Goal: Transaction & Acquisition: Purchase product/service

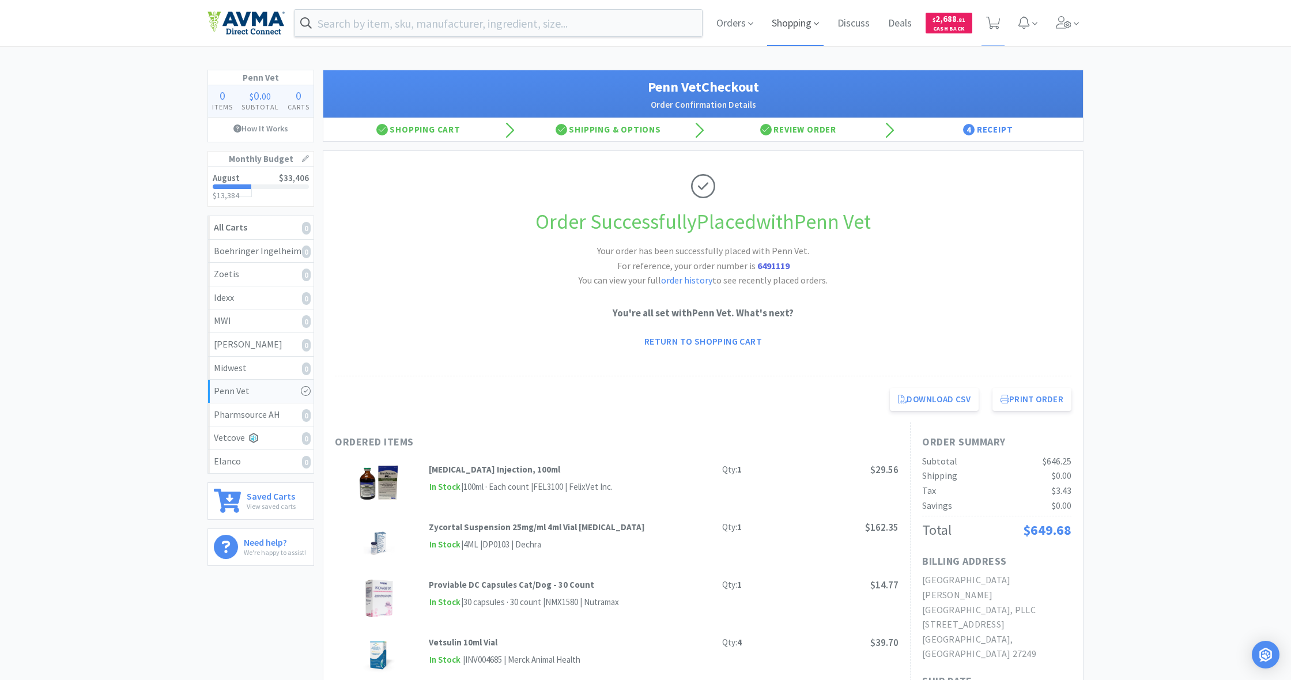
click at [774, 23] on span "Shopping" at bounding box center [795, 23] width 56 height 46
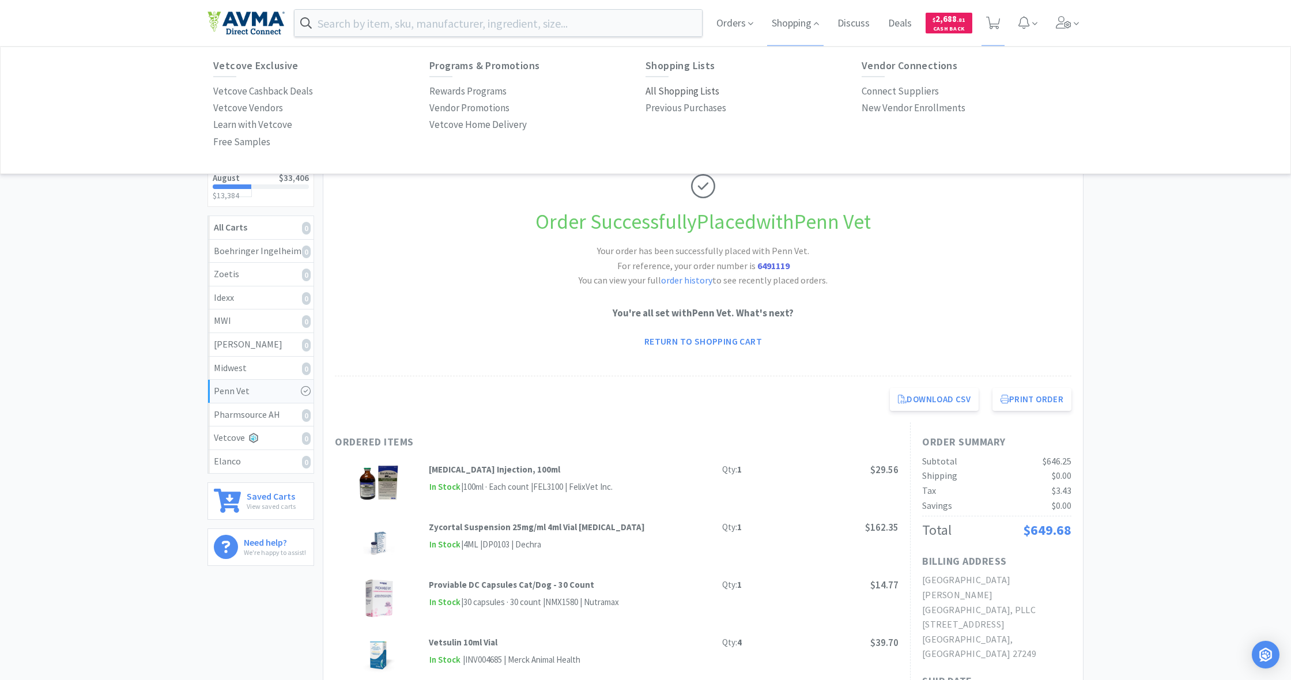
click at [687, 89] on p "All Shopping Lists" at bounding box center [682, 92] width 74 height 16
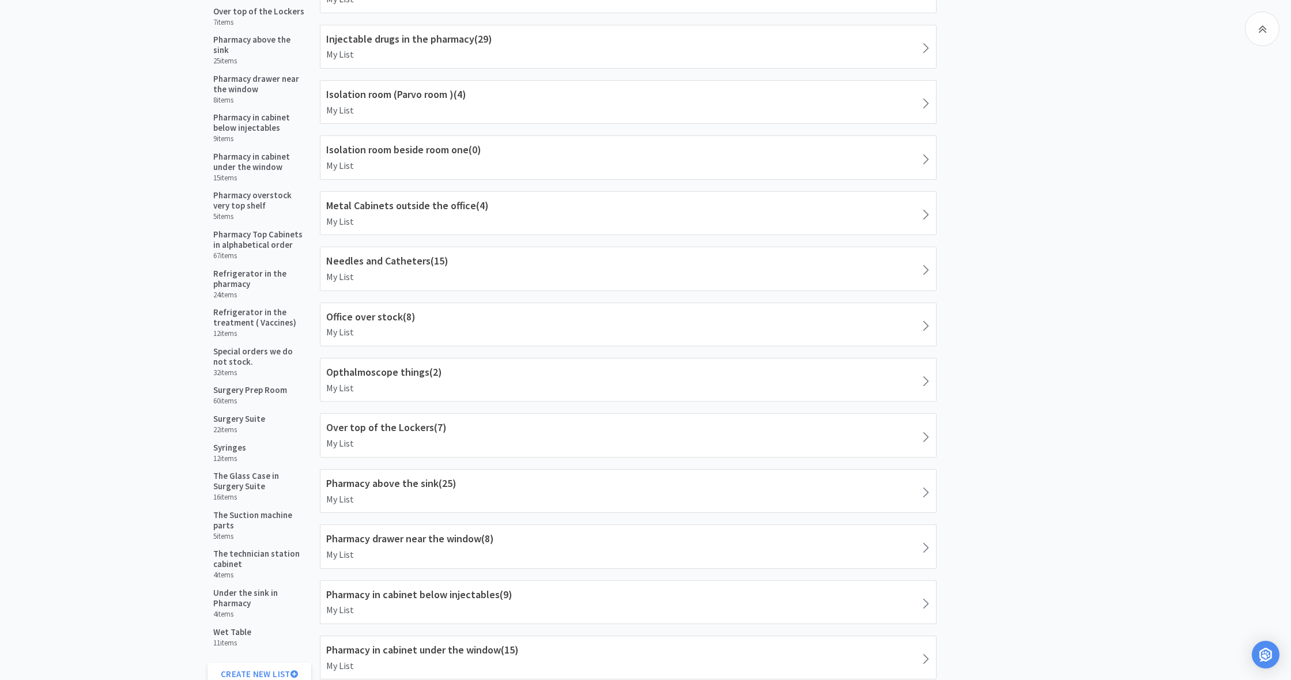
scroll to position [1048, 0]
click at [249, 441] on div "Syringes 12 items" at bounding box center [259, 451] width 104 height 29
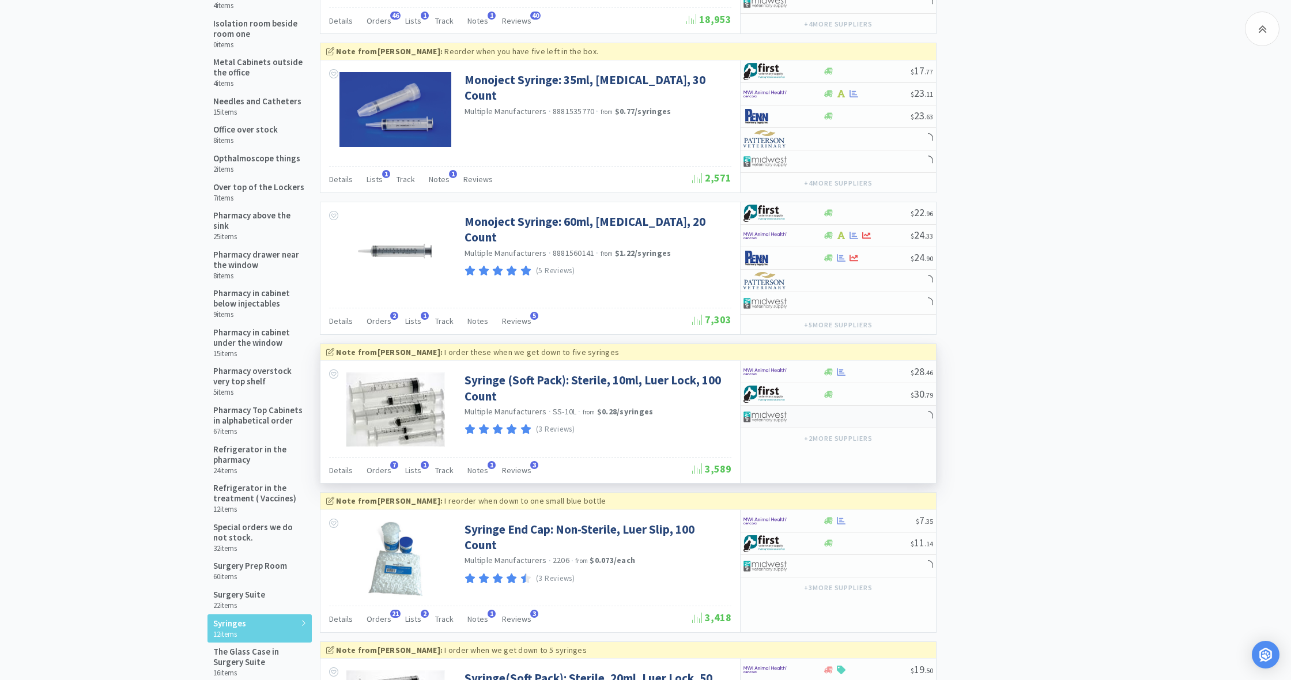
scroll to position [872, 0]
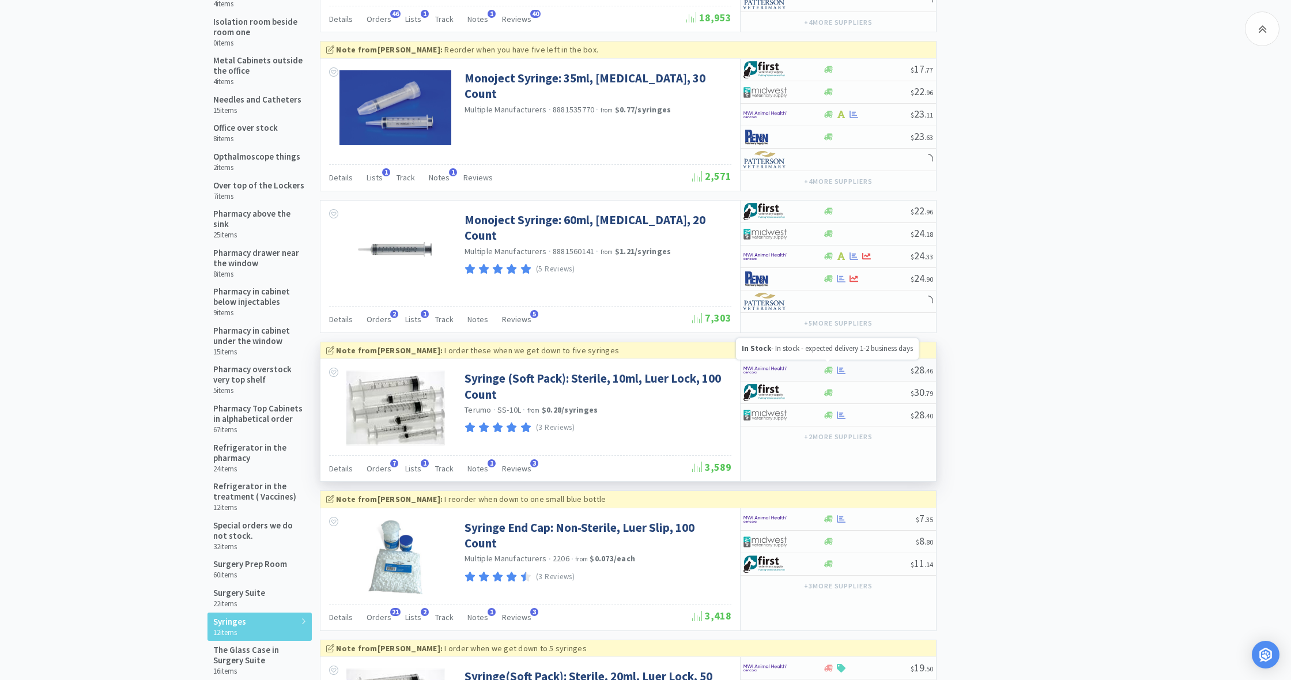
click at [829, 368] on icon at bounding box center [828, 369] width 9 height 7
select select "1"
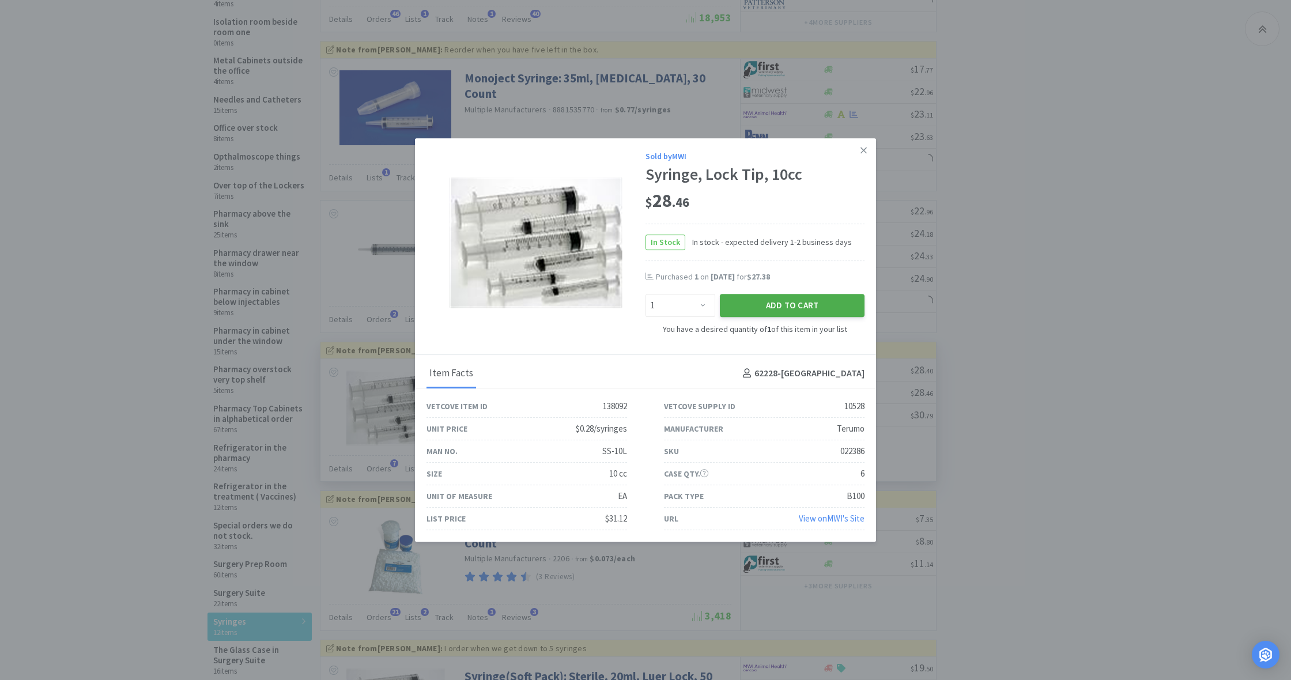
click at [794, 307] on button "Add to Cart" at bounding box center [792, 305] width 145 height 23
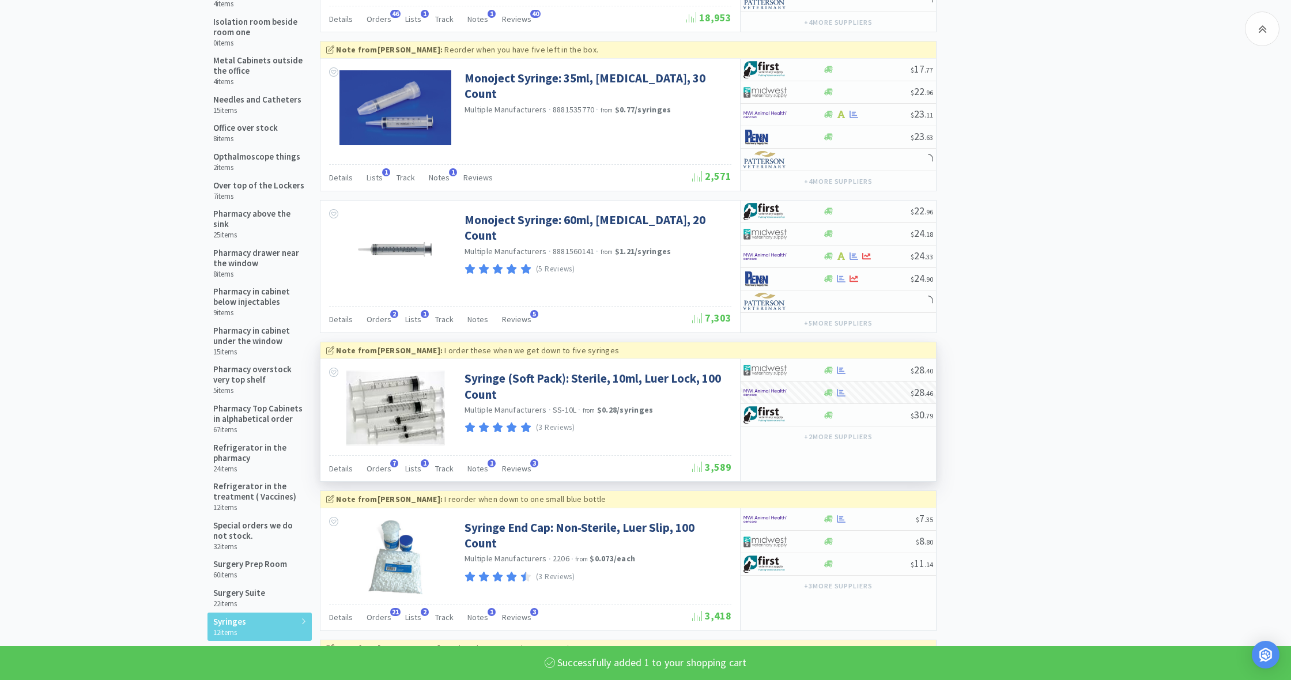
select select "1"
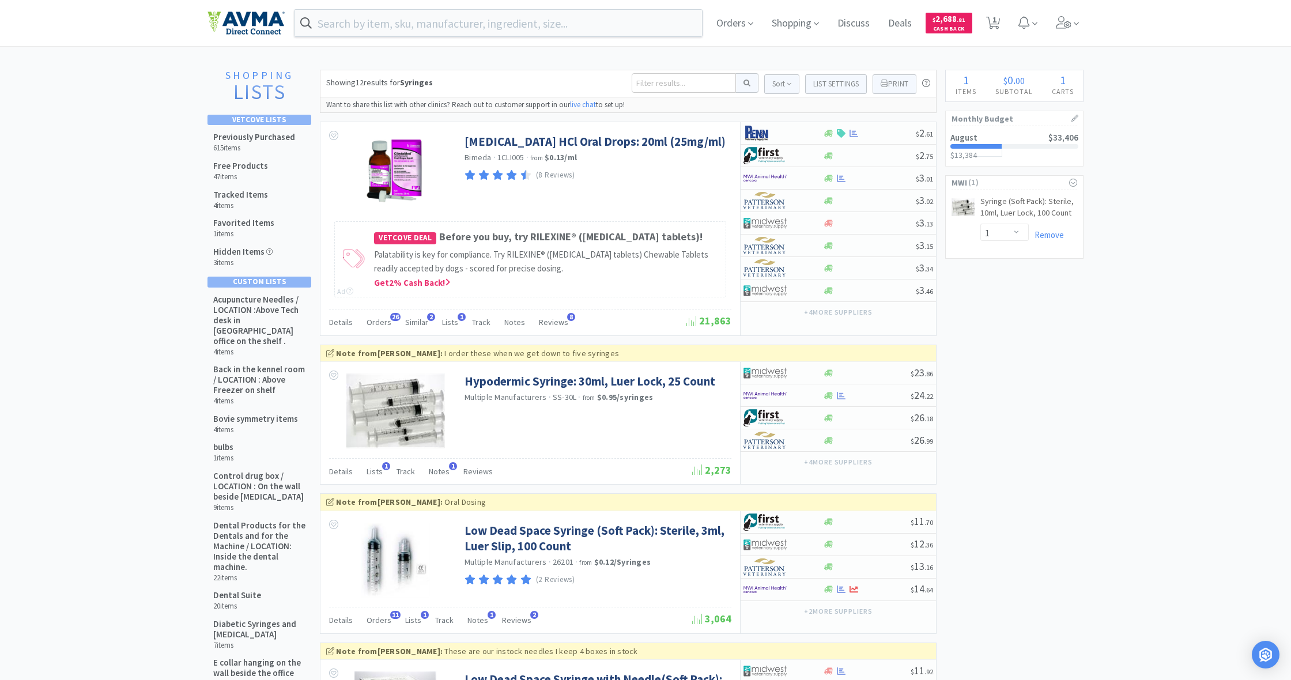
scroll to position [0, 0]
click at [666, 84] on input at bounding box center [684, 83] width 104 height 20
type input "movo"
click at [743, 83] on button at bounding box center [747, 83] width 22 height 20
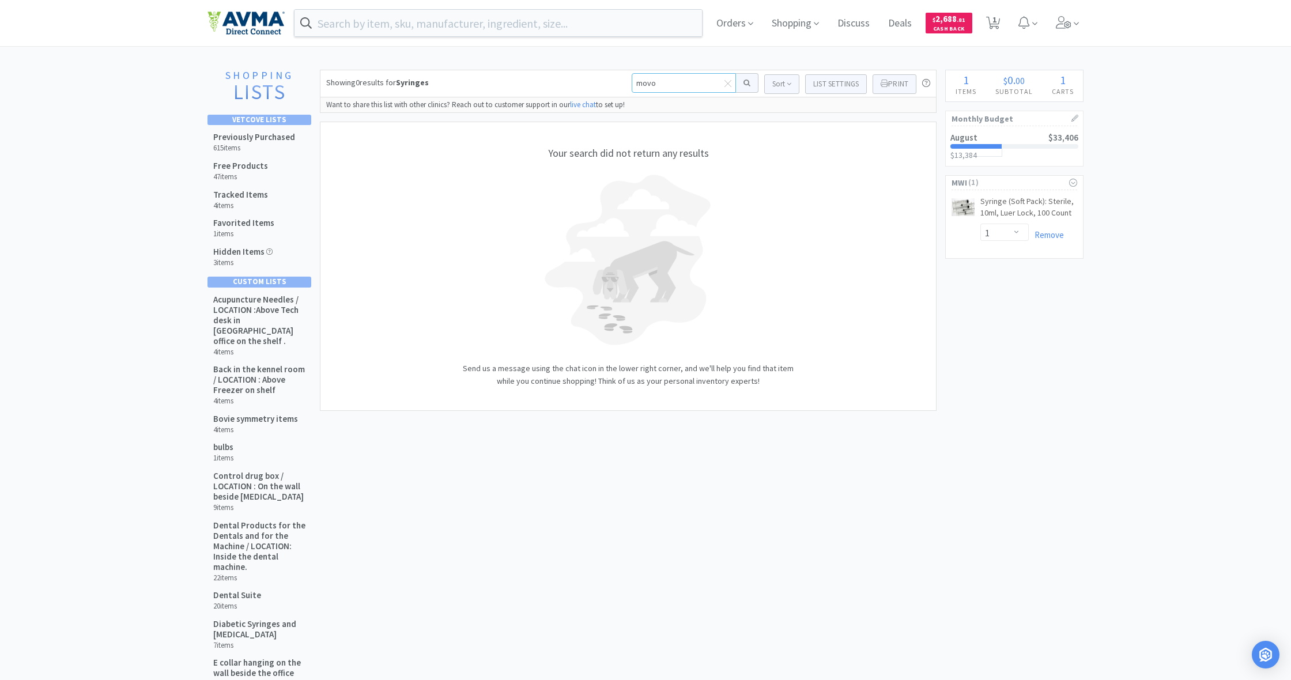
drag, startPoint x: 660, startPoint y: 81, endPoint x: 609, endPoint y: 78, distance: 51.3
click at [609, 78] on div "Showing 0 results for Syringes movo Sort List Settings Print Syringes - 0 Items" at bounding box center [628, 84] width 617 height 28
click at [788, 22] on span "Shopping" at bounding box center [795, 23] width 56 height 46
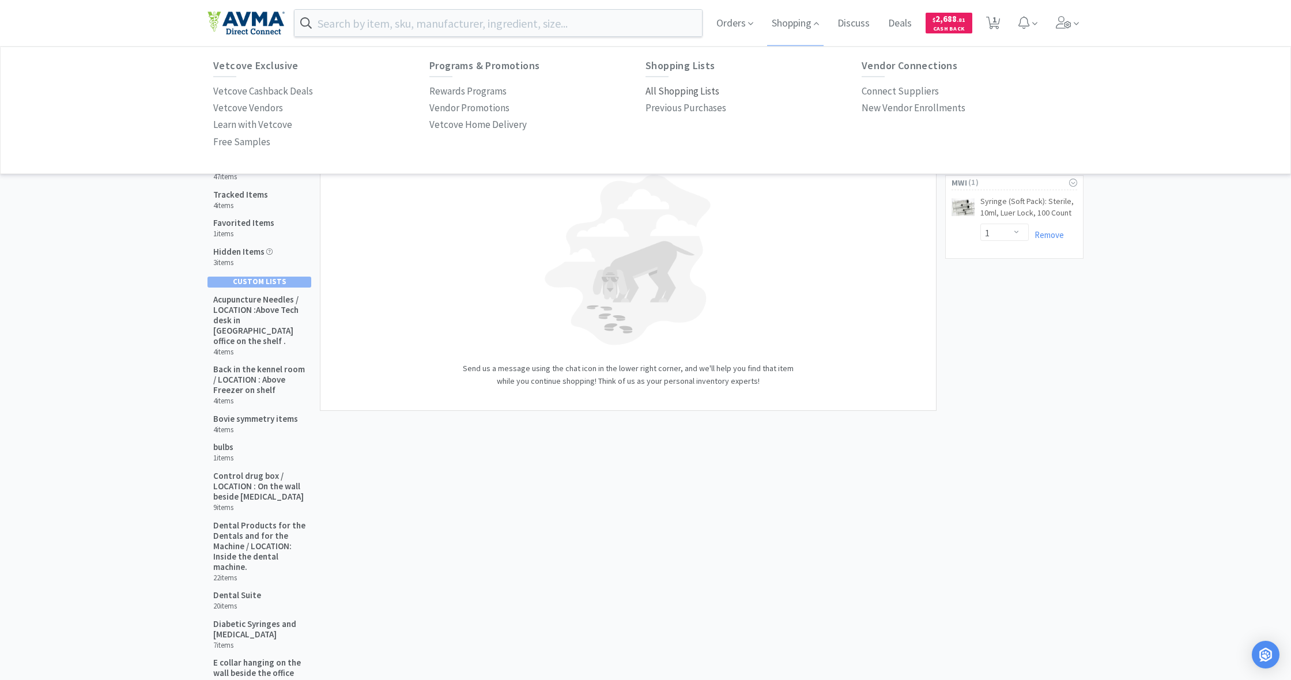
click at [664, 90] on p "All Shopping Lists" at bounding box center [682, 92] width 74 height 16
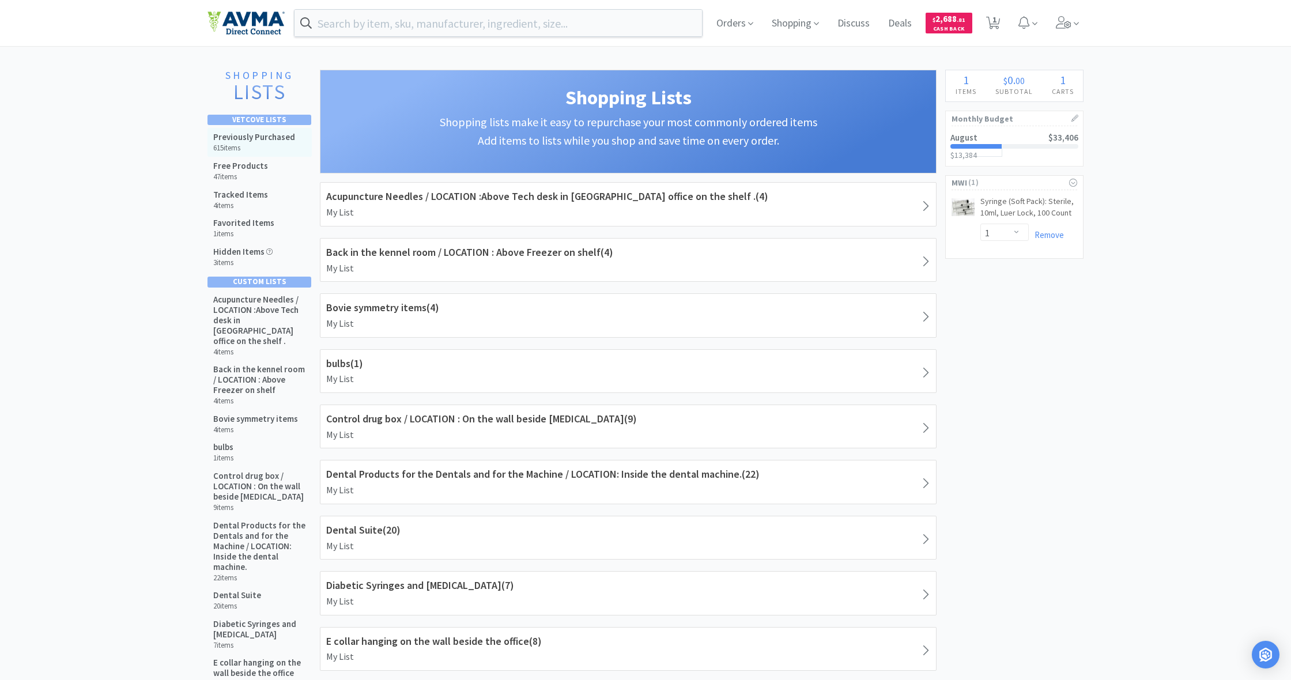
click at [244, 138] on h5 "Previously Purchased" at bounding box center [254, 137] width 82 height 10
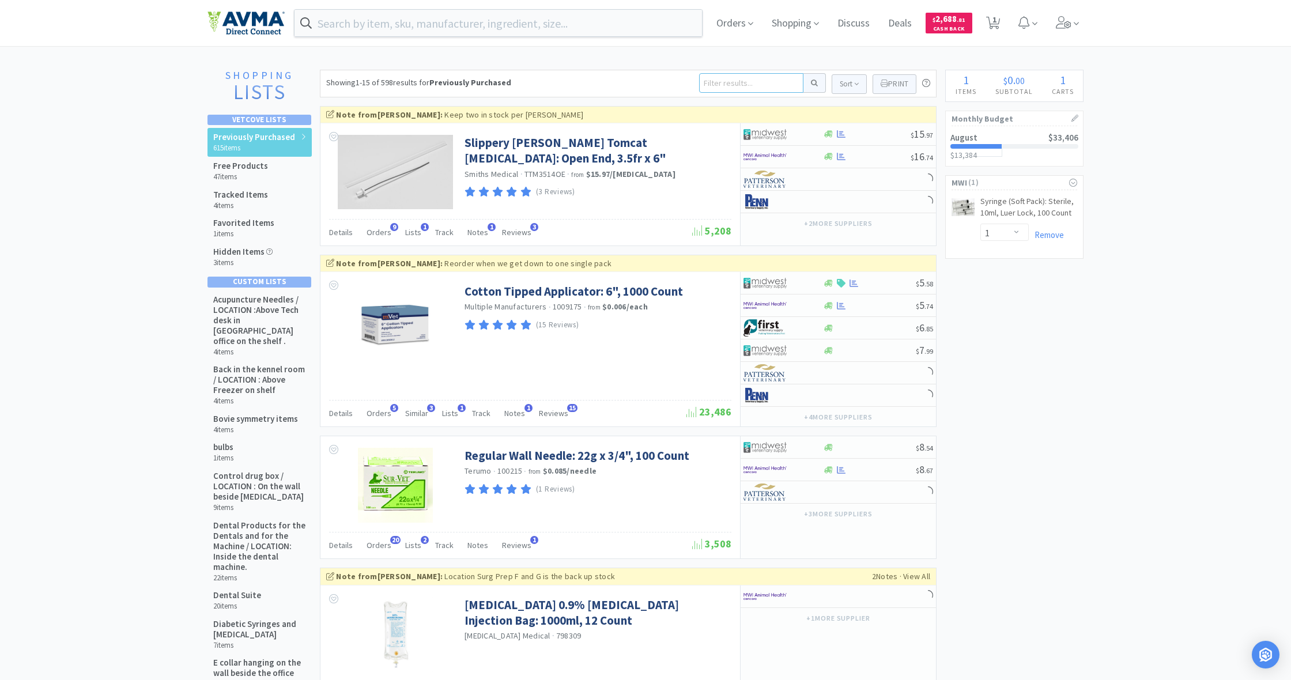
click at [717, 88] on input at bounding box center [751, 83] width 104 height 20
type input "movoflex"
click at [813, 83] on button at bounding box center [814, 83] width 22 height 20
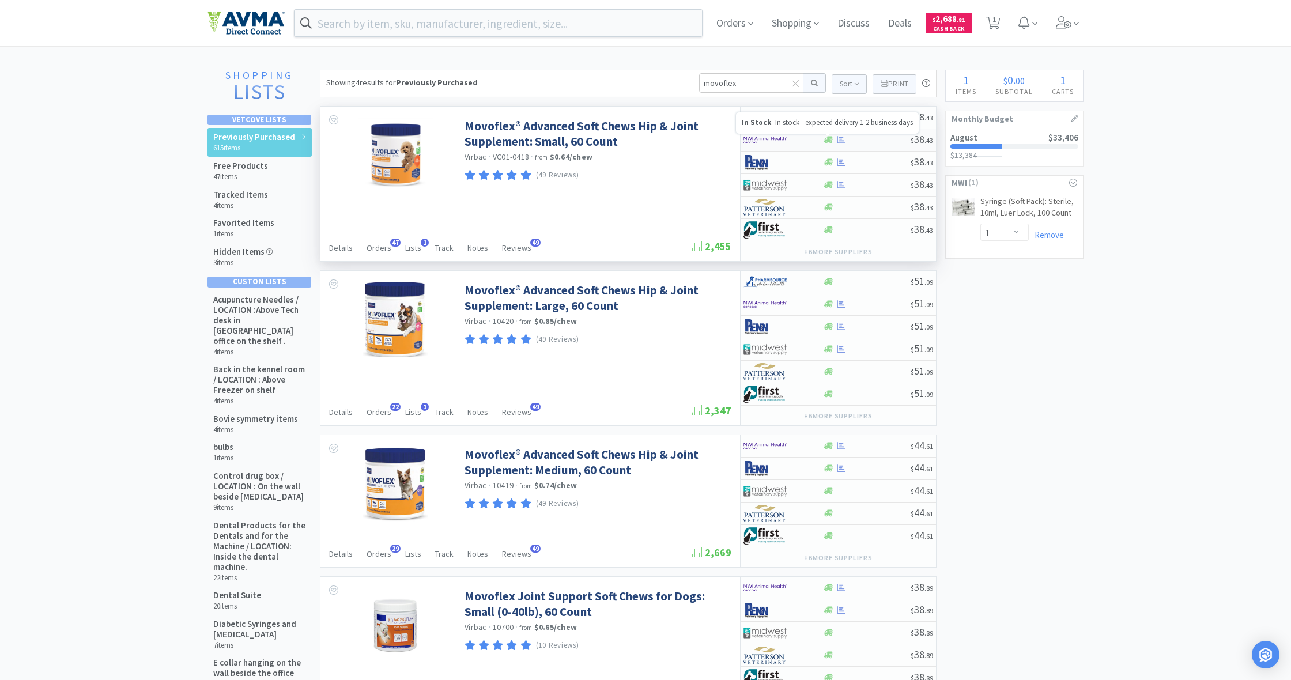
click at [831, 141] on icon at bounding box center [828, 140] width 9 height 7
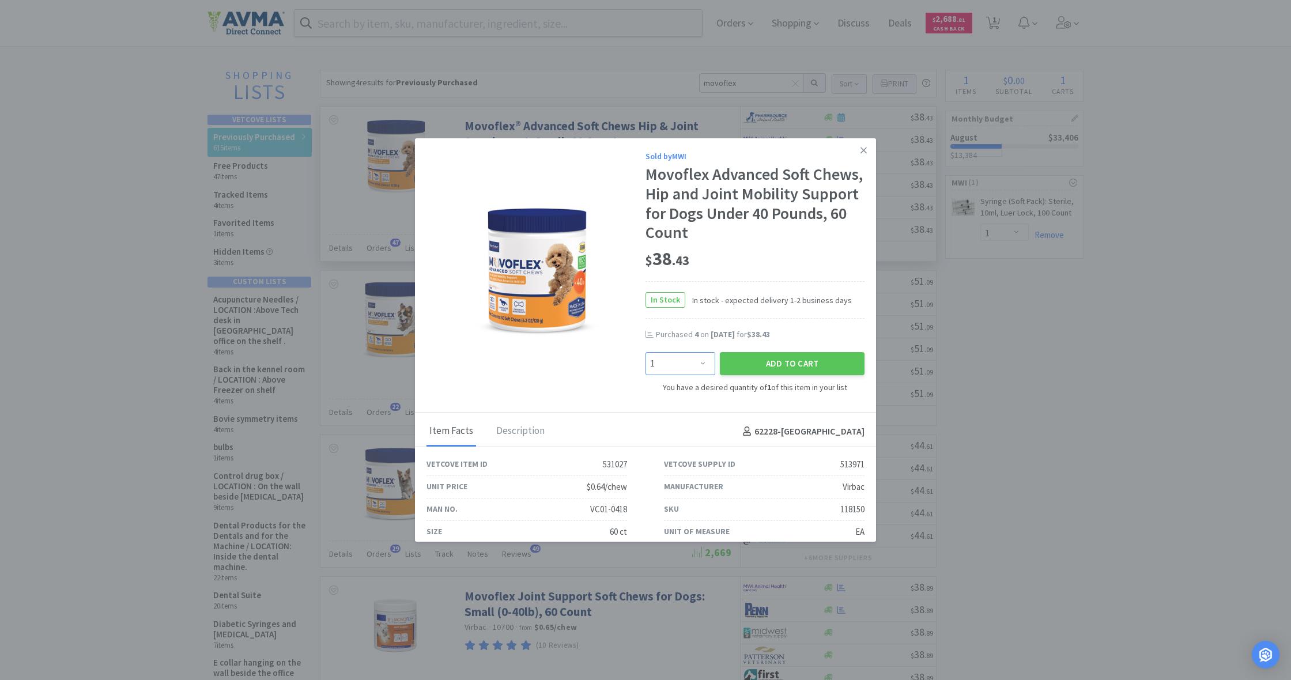
select select "5"
click at [779, 361] on button "Add to Cart" at bounding box center [792, 363] width 145 height 23
select select "1"
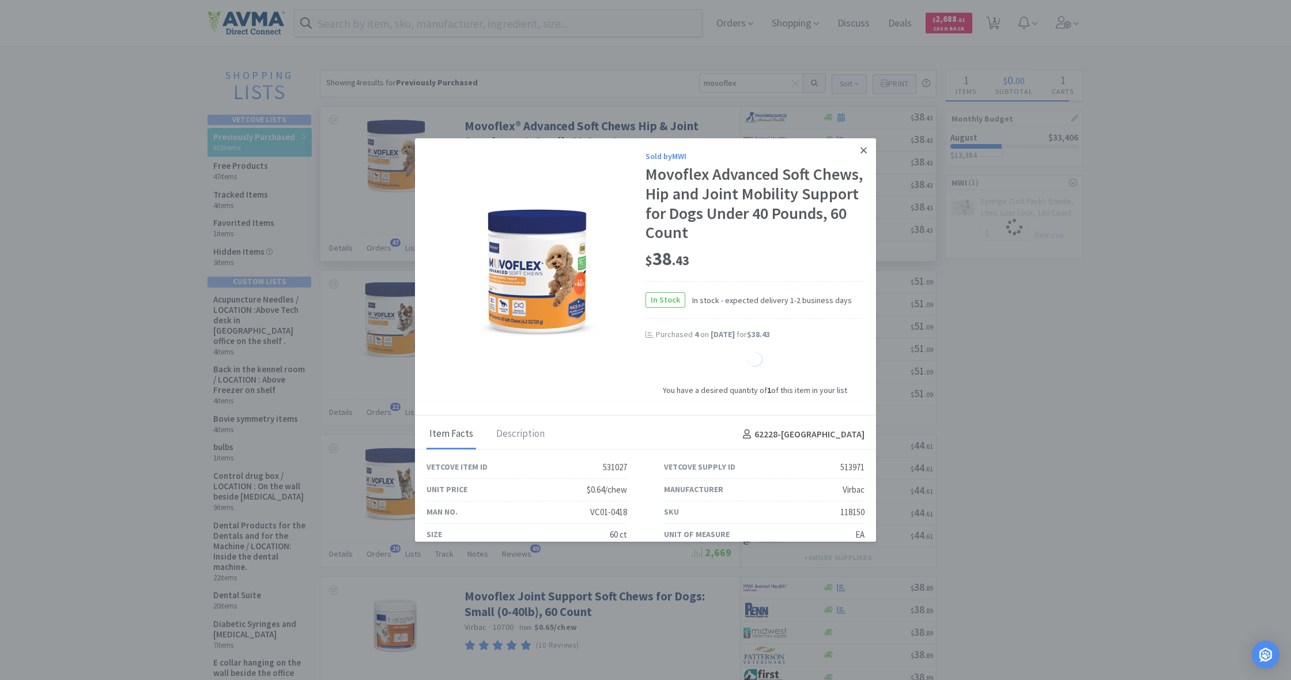
select select "1"
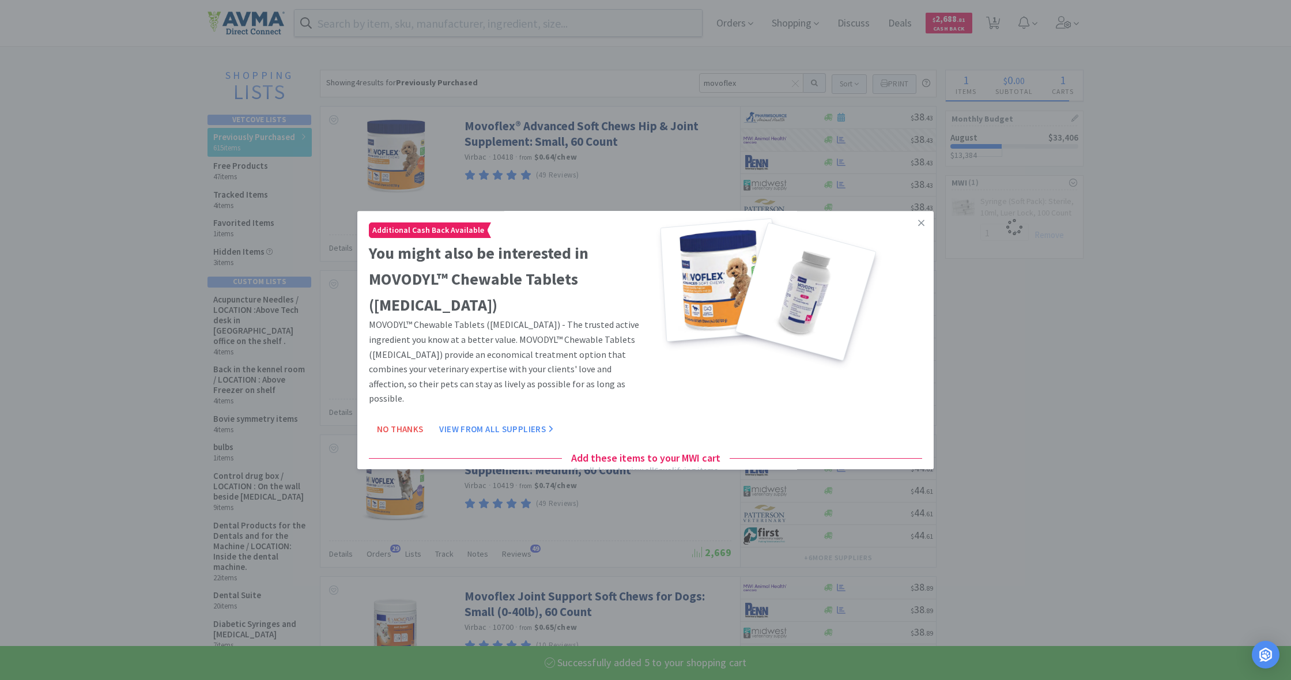
select select "5"
select select "1"
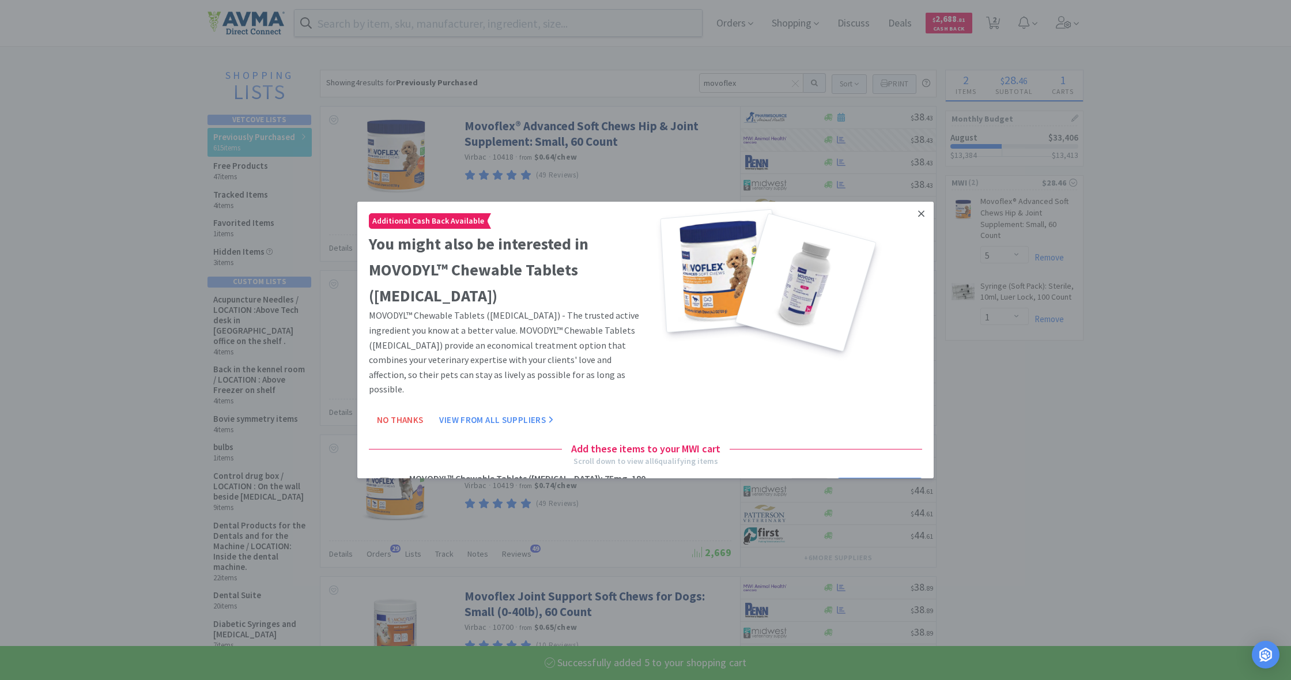
click at [920, 213] on icon at bounding box center [921, 214] width 6 height 10
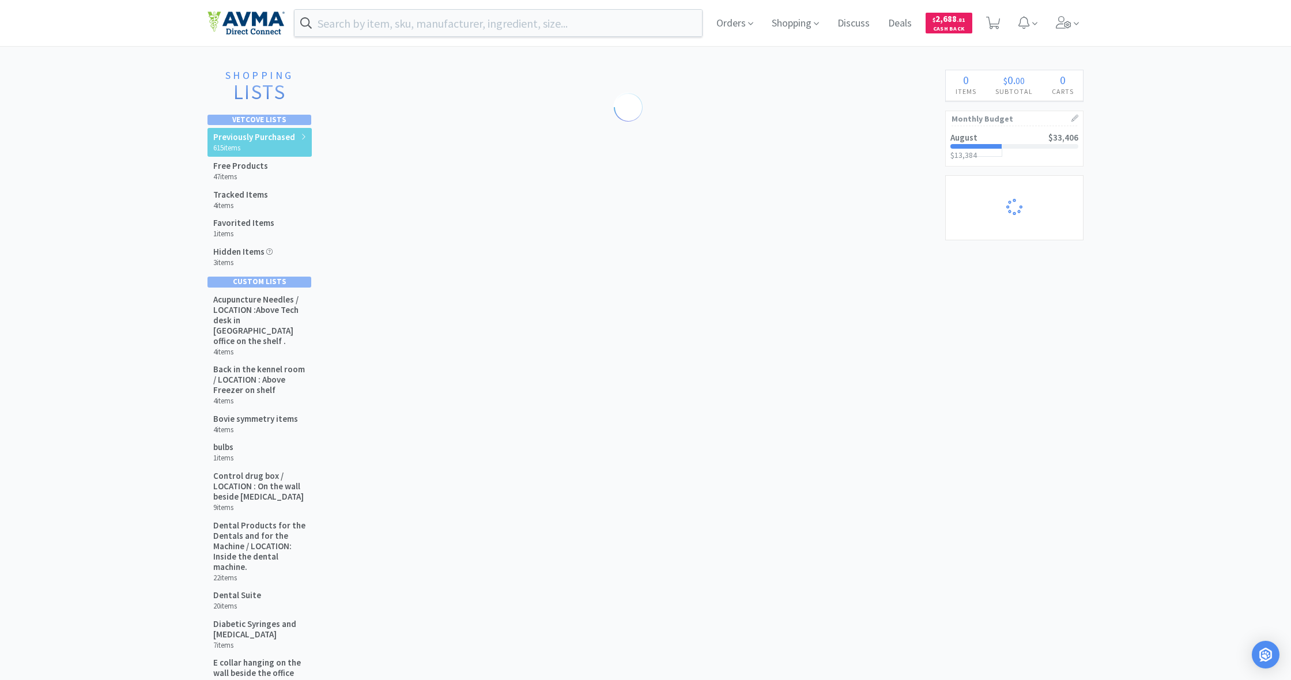
select select "5"
select select "1"
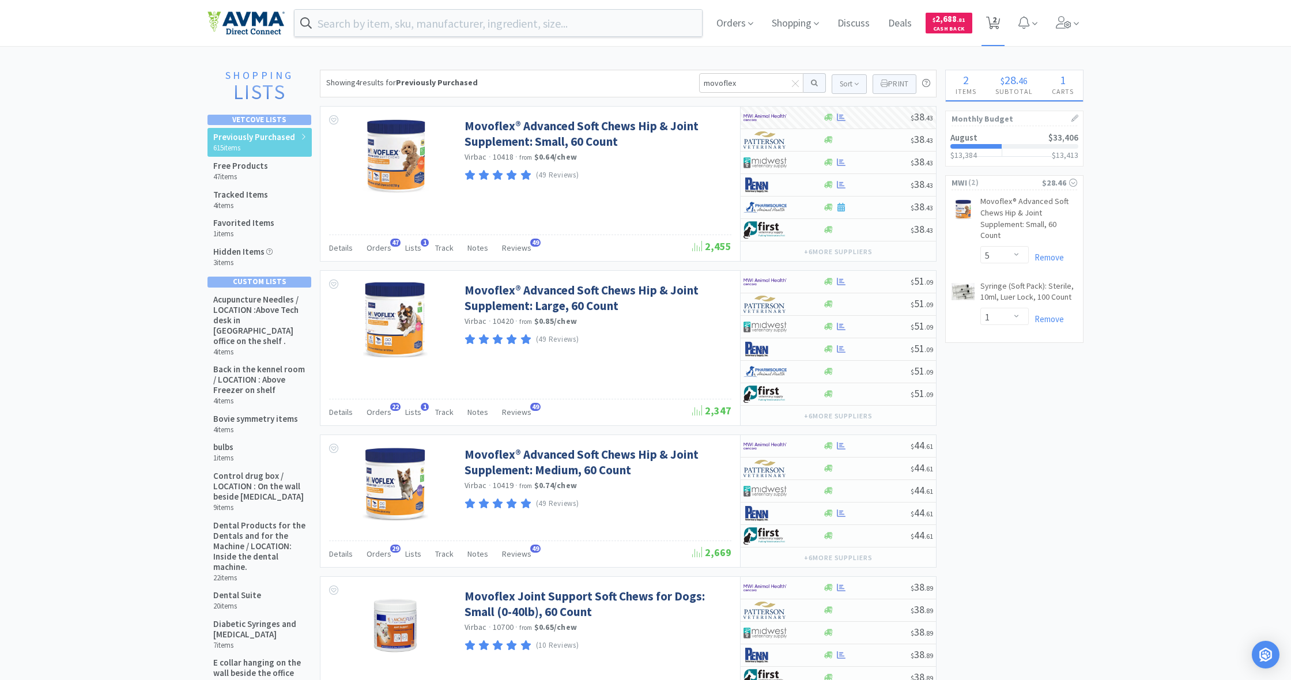
click at [995, 20] on span "2" at bounding box center [994, 20] width 4 height 46
select select "5"
select select "1"
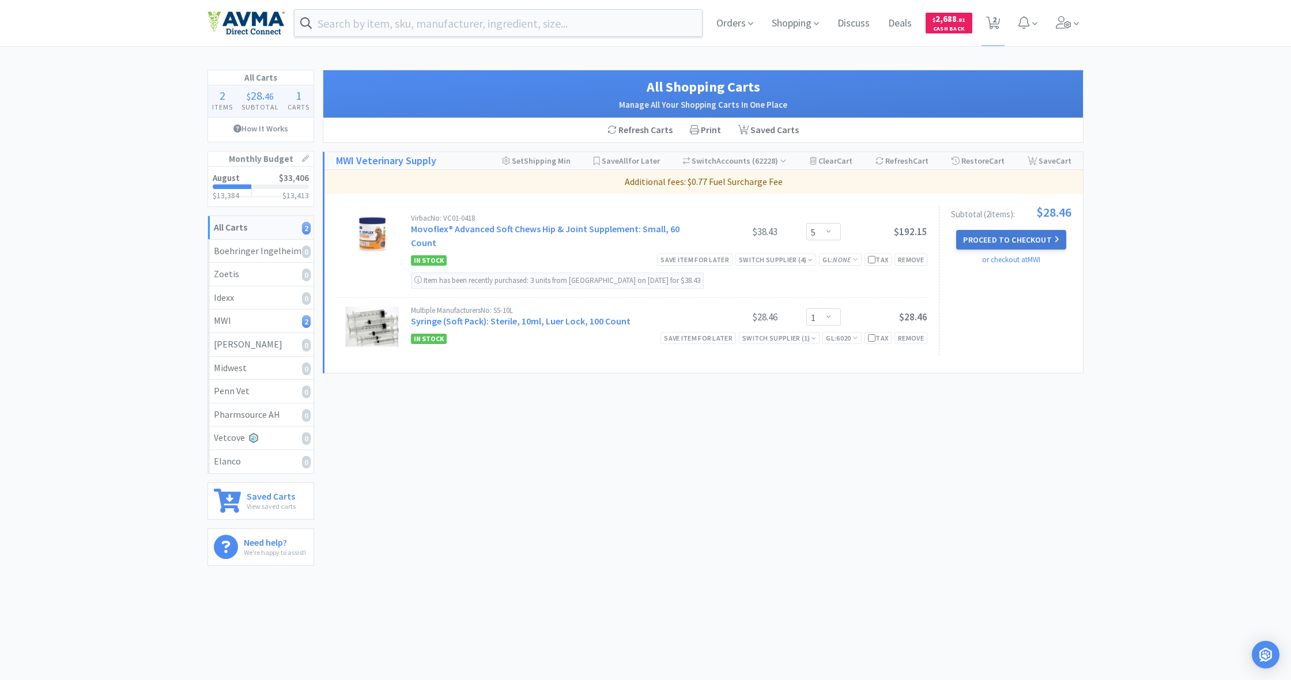
click at [1011, 239] on button "Proceed to Checkout" at bounding box center [1010, 240] width 109 height 20
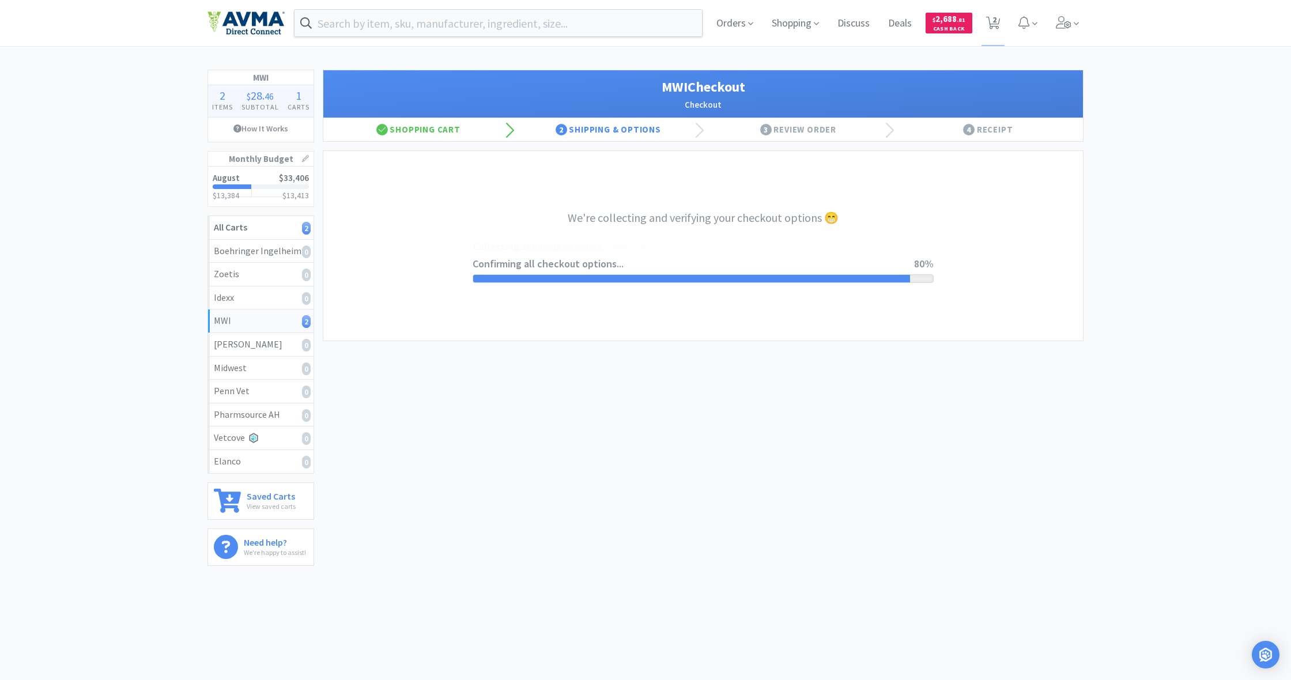
select select "STD_"
select select "FX9"
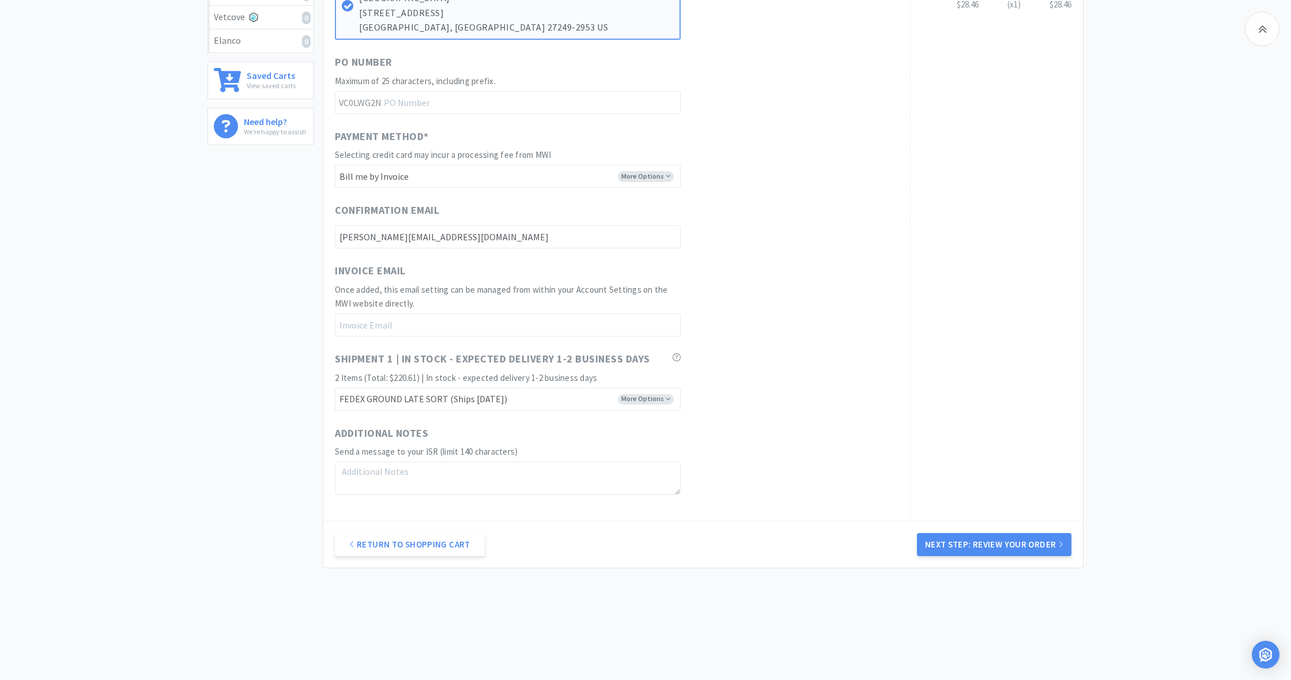
scroll to position [420, 0]
click at [1018, 535] on button "Next Step: Review Your Order" at bounding box center [994, 545] width 154 height 23
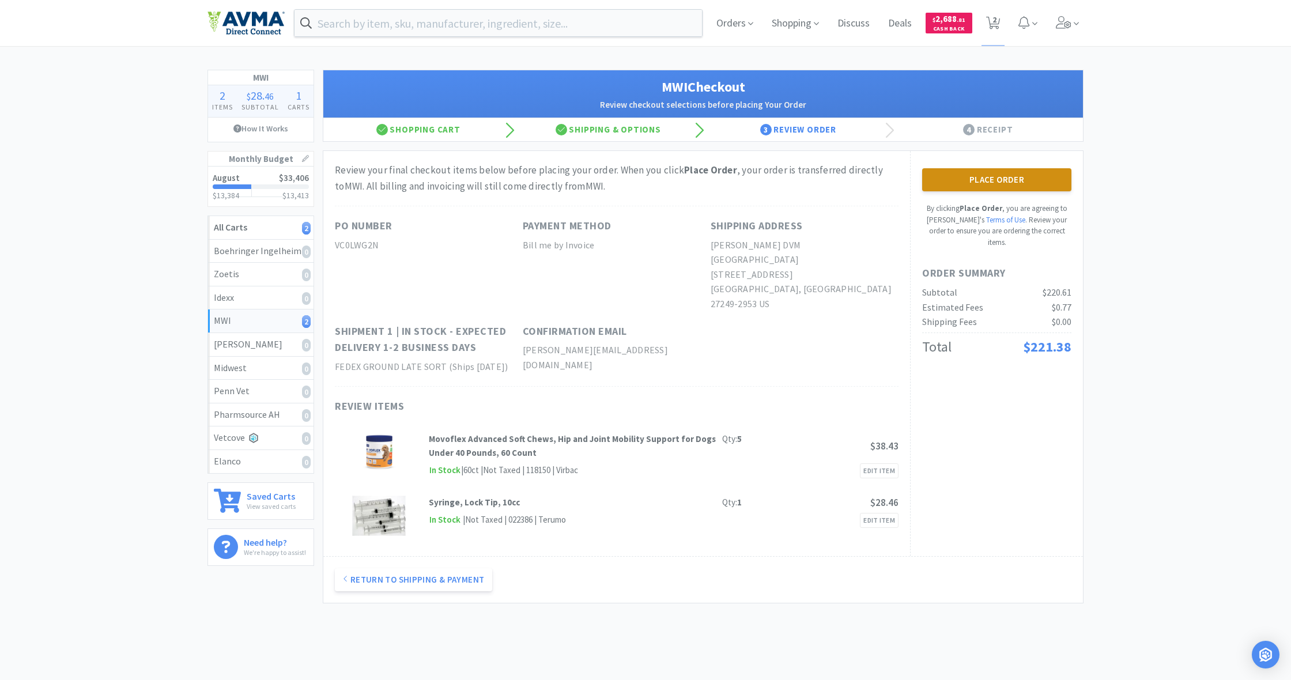
click at [1000, 184] on button "Place Order" at bounding box center [996, 179] width 149 height 23
